Goal: Transaction & Acquisition: Purchase product/service

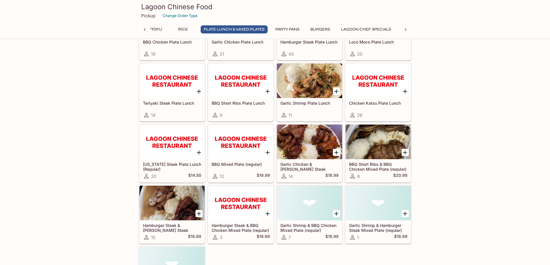
scroll to position [2409, 0]
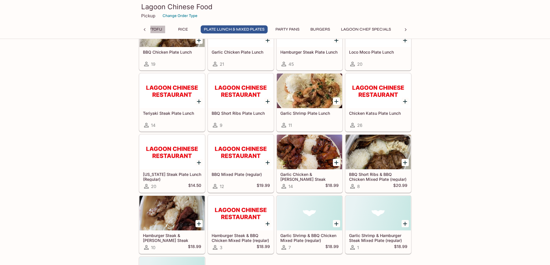
click at [161, 26] on button "Vegetables/Tofu" at bounding box center [143, 29] width 44 height 8
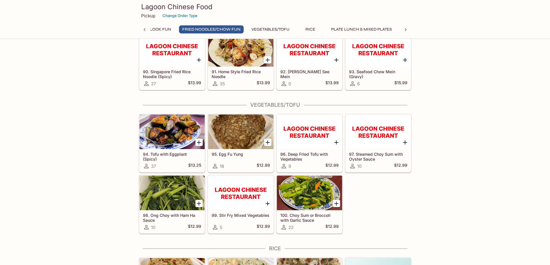
scroll to position [1892, 0]
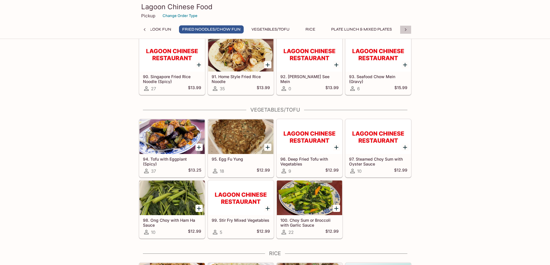
click at [408, 28] on icon at bounding box center [406, 30] width 6 height 6
click at [298, 29] on button "Lagoon Chef Specials" at bounding box center [299, 29] width 56 height 8
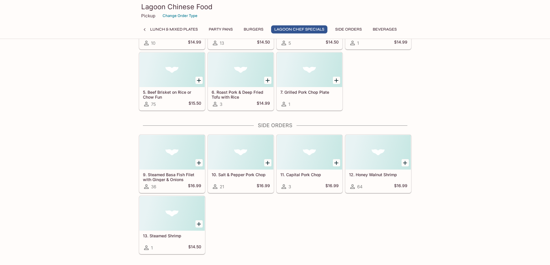
scroll to position [3245, 0]
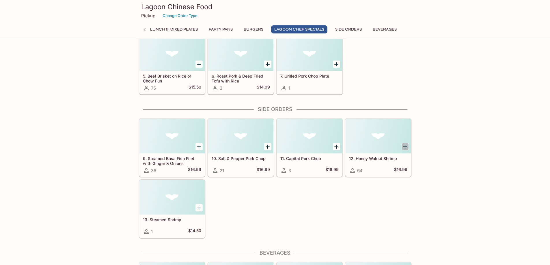
click at [407, 145] on icon "Add 12. Honey Walnut Shrimp" at bounding box center [405, 147] width 7 height 7
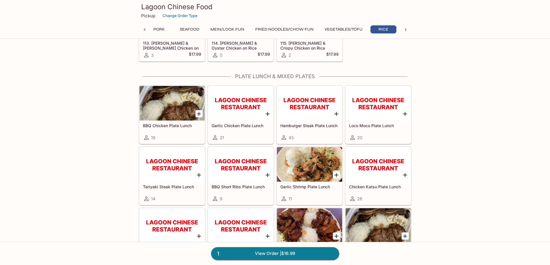
scroll to position [2322, 0]
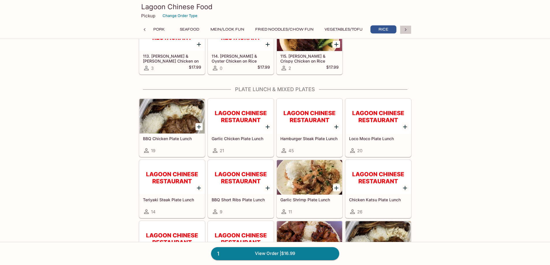
click at [406, 29] on icon at bounding box center [406, 30] width 6 height 6
click at [188, 26] on button "Plate Lunch & Mixed Plates" at bounding box center [194, 29] width 67 height 8
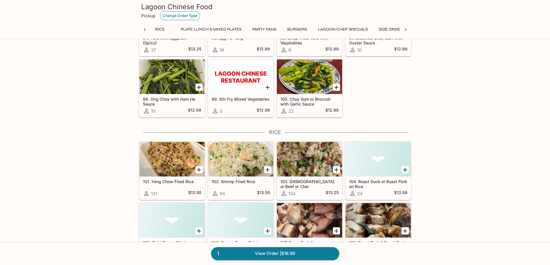
scroll to position [0, 454]
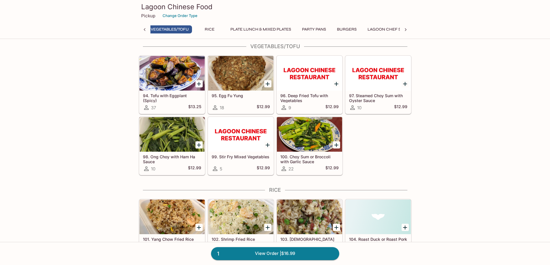
click at [146, 17] on p "Pickup" at bounding box center [148, 15] width 14 height 5
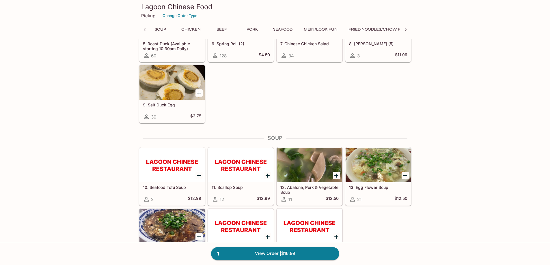
scroll to position [0, 153]
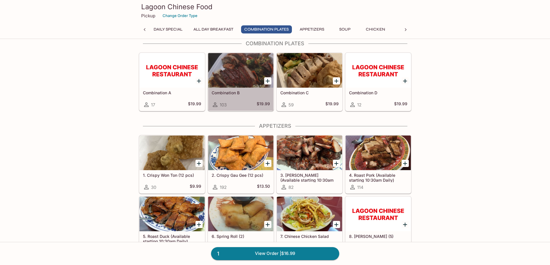
click at [242, 73] on div at bounding box center [240, 70] width 65 height 35
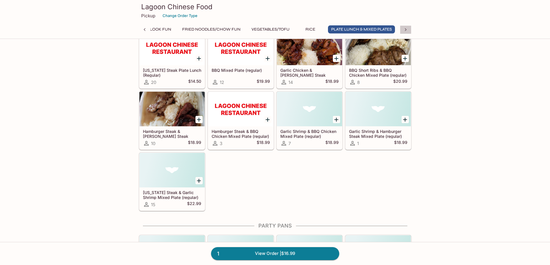
click at [406, 28] on icon at bounding box center [406, 30] width 6 height 6
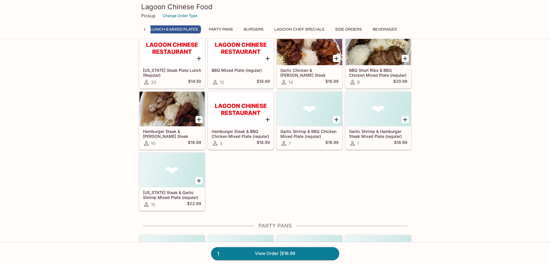
click at [255, 27] on button "Burgers" at bounding box center [254, 29] width 26 height 8
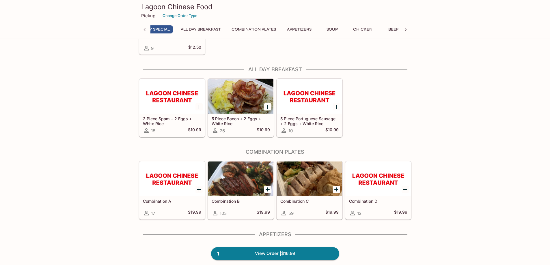
scroll to position [0, 2]
click at [272, 29] on button "Combination Plates" at bounding box center [266, 29] width 51 height 8
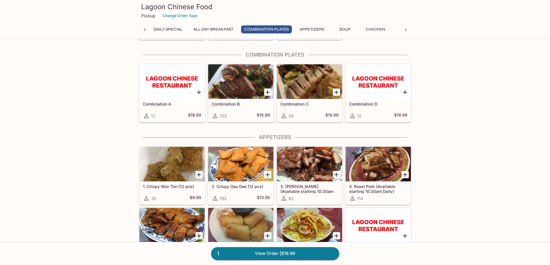
scroll to position [165, 0]
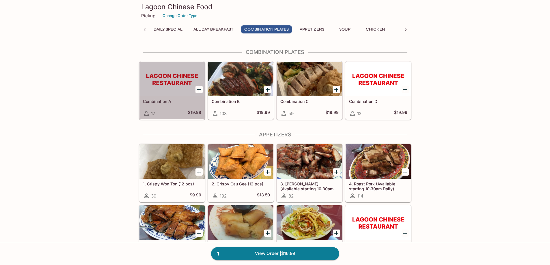
click at [163, 99] on h5 "Combination A" at bounding box center [172, 101] width 58 height 5
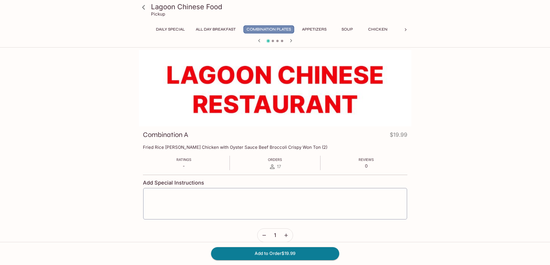
click at [283, 29] on button "Combination Plates" at bounding box center [269, 29] width 51 height 8
click at [144, 9] on icon at bounding box center [143, 7] width 3 height 5
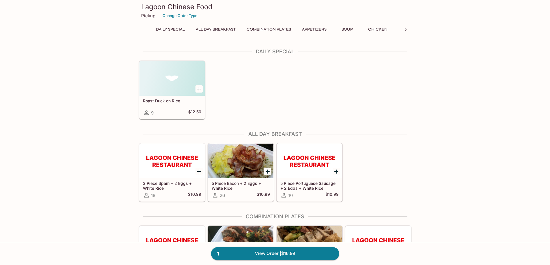
click at [272, 30] on button "Combination Plates" at bounding box center [269, 29] width 51 height 8
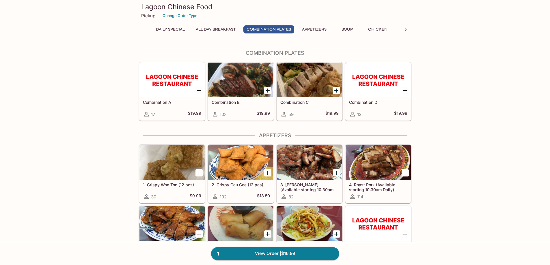
scroll to position [165, 0]
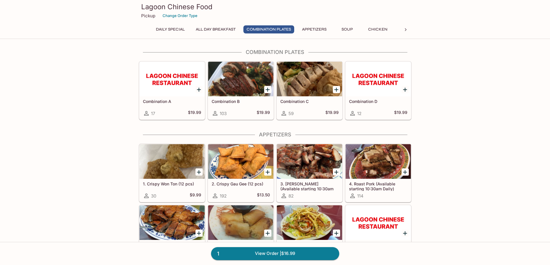
click at [240, 96] on div at bounding box center [240, 79] width 65 height 35
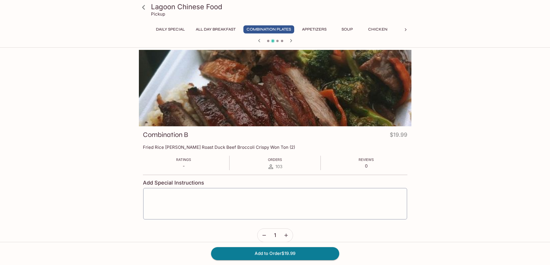
click at [145, 7] on icon at bounding box center [144, 7] width 10 height 10
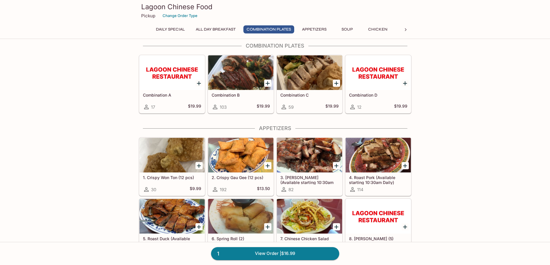
scroll to position [173, 0]
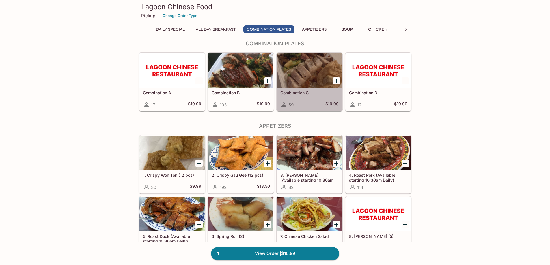
click at [303, 83] on div at bounding box center [309, 70] width 65 height 35
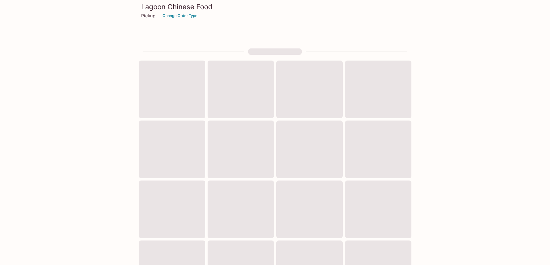
scroll to position [173, 0]
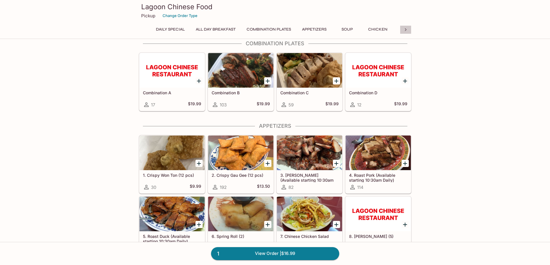
click at [406, 29] on icon at bounding box center [406, 30] width 6 height 6
click at [404, 26] on div at bounding box center [406, 29] width 12 height 9
click at [407, 28] on icon at bounding box center [406, 30] width 6 height 6
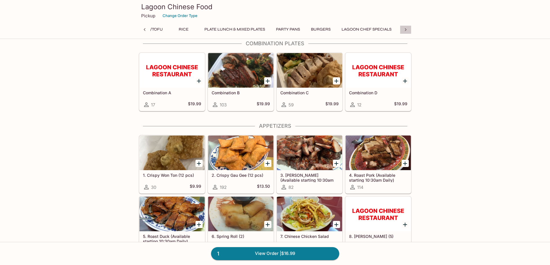
scroll to position [0, 554]
click at [391, 29] on button "Beverages" at bounding box center [385, 29] width 30 height 8
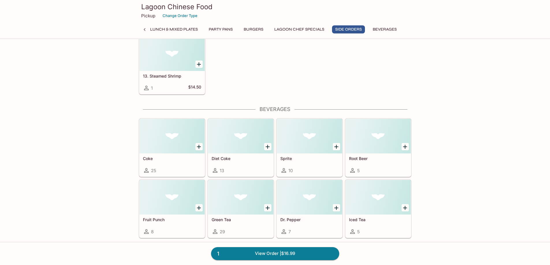
scroll to position [3391, 0]
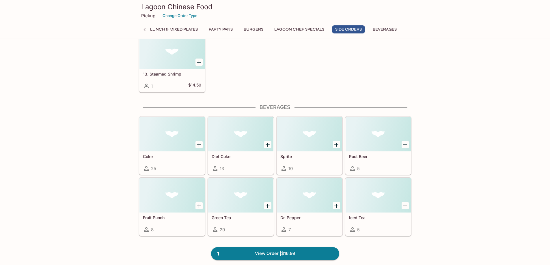
click at [289, 155] on h5 "Sprite" at bounding box center [309, 156] width 58 height 5
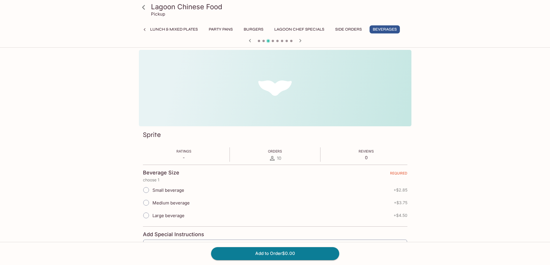
click at [252, 42] on icon "button" at bounding box center [250, 40] width 7 height 7
click at [248, 40] on icon "button" at bounding box center [250, 40] width 7 height 7
click at [381, 31] on button "Beverages" at bounding box center [385, 29] width 30 height 8
click at [144, 8] on icon at bounding box center [144, 7] width 10 height 10
